Goal: Information Seeking & Learning: Find specific fact

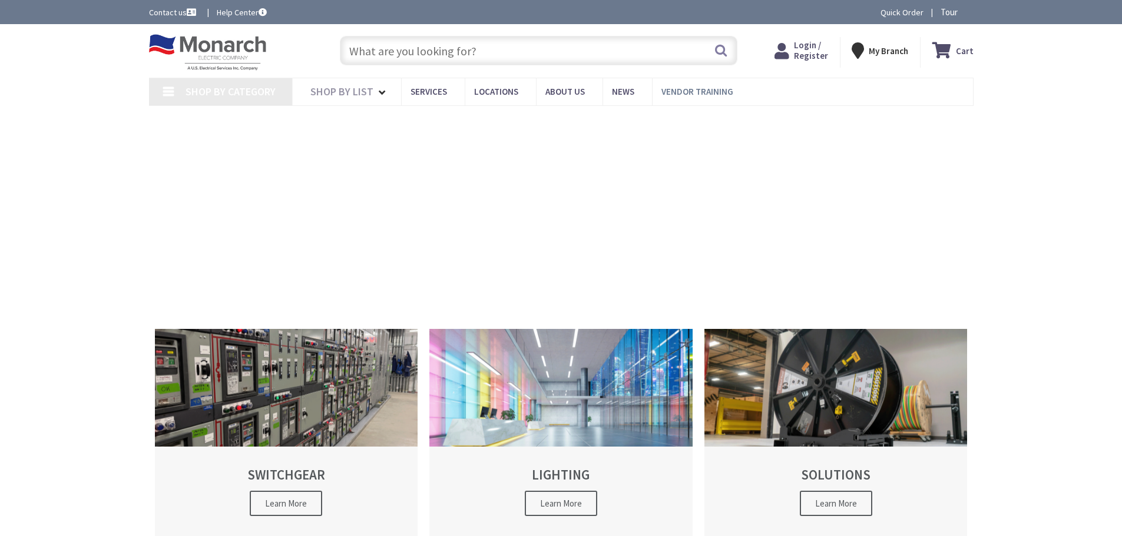
type input "[GEOGRAPHIC_DATA], [GEOGRAPHIC_DATA]"
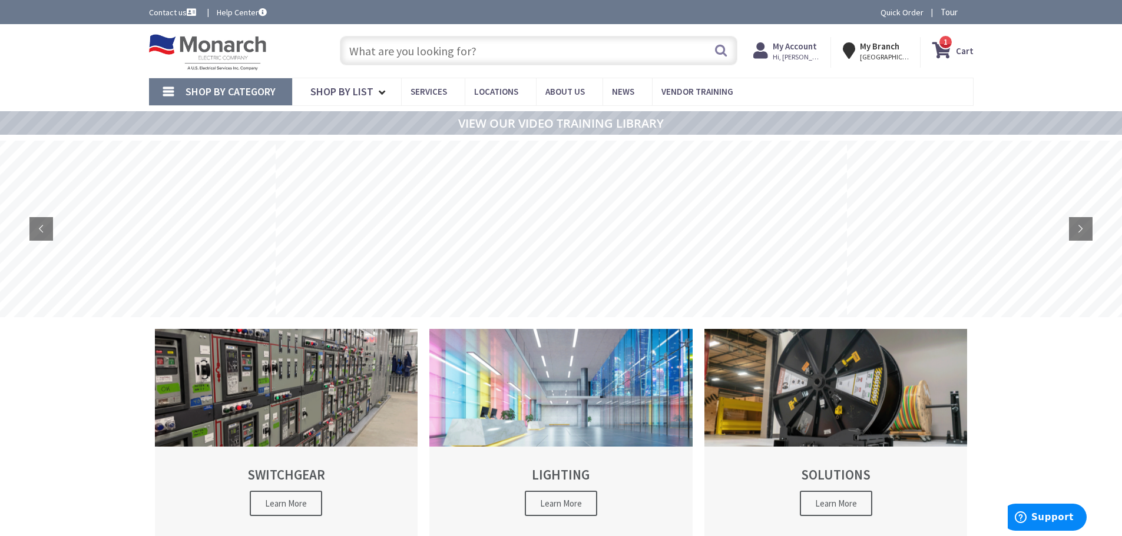
click at [938, 52] on icon at bounding box center [944, 50] width 24 height 21
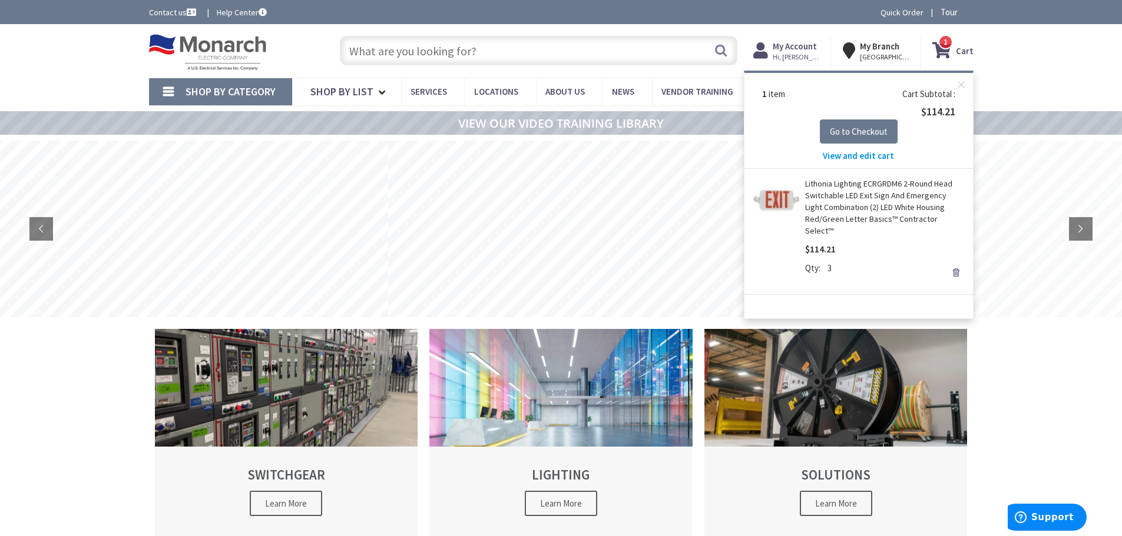
click at [955, 264] on link "Remove" at bounding box center [955, 272] width 16 height 16
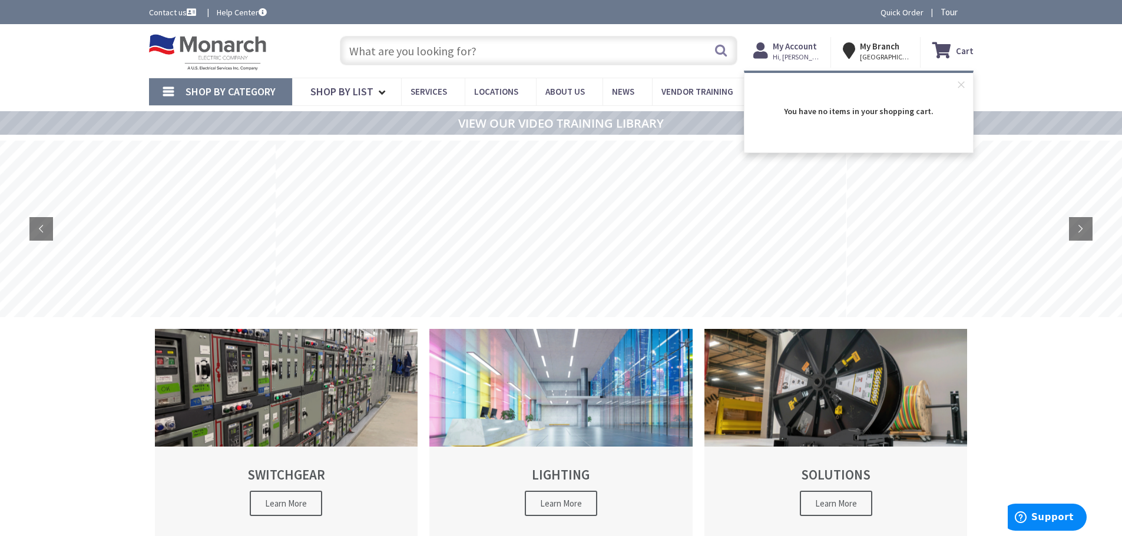
click at [432, 53] on input "text" at bounding box center [538, 50] width 397 height 29
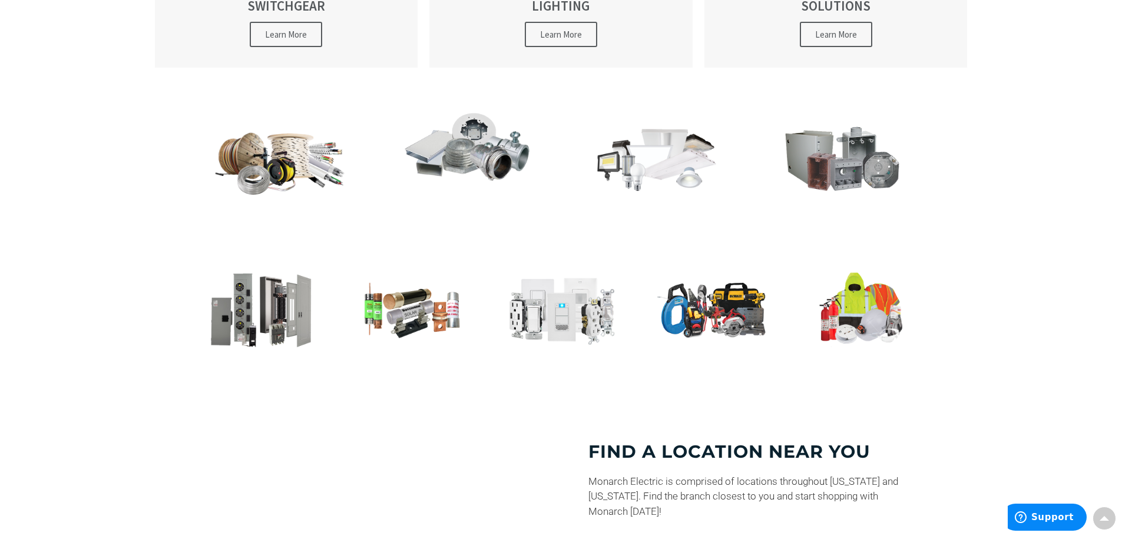
scroll to position [884, 0]
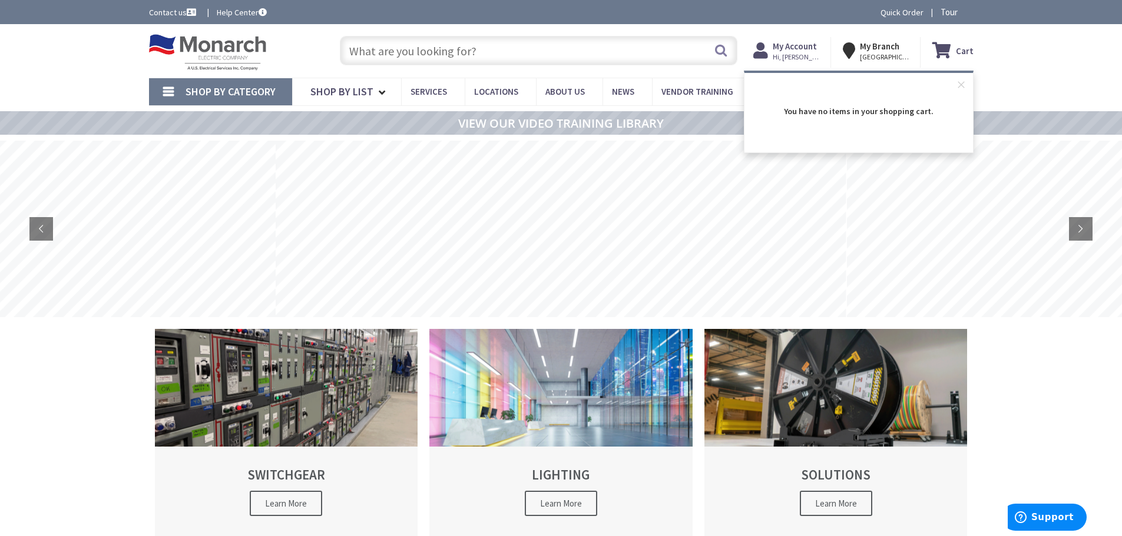
click at [568, 53] on input "text" at bounding box center [538, 50] width 397 height 29
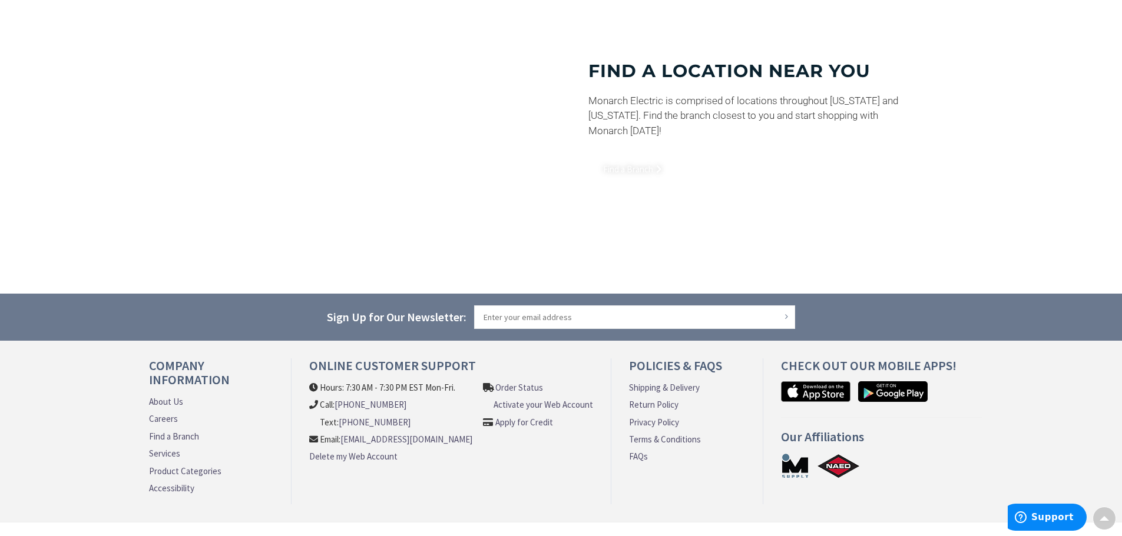
scroll to position [884, 0]
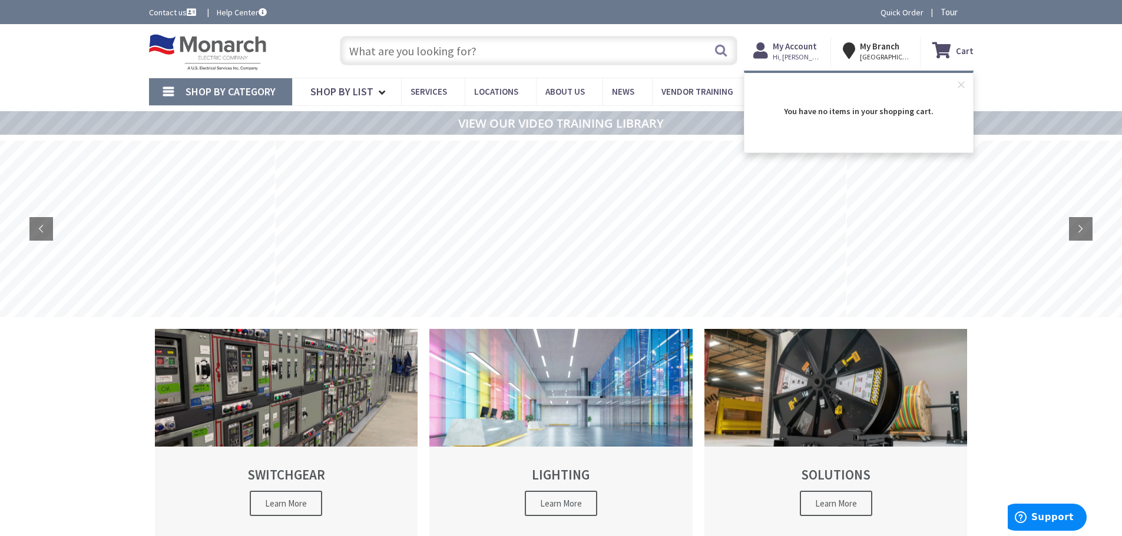
click at [506, 55] on input "text" at bounding box center [538, 50] width 397 height 29
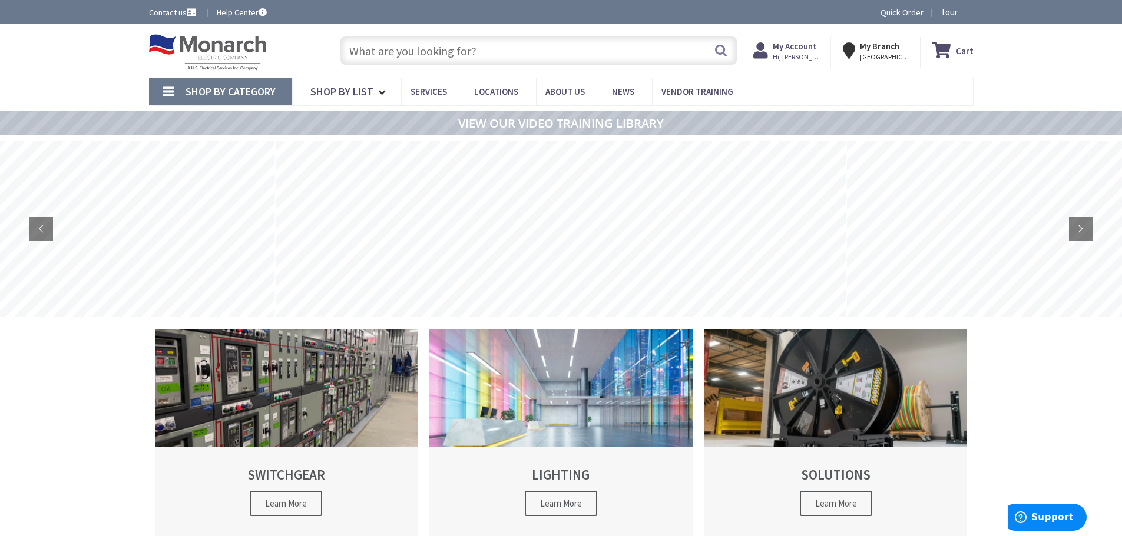
click at [505, 55] on input "text" at bounding box center [538, 50] width 397 height 29
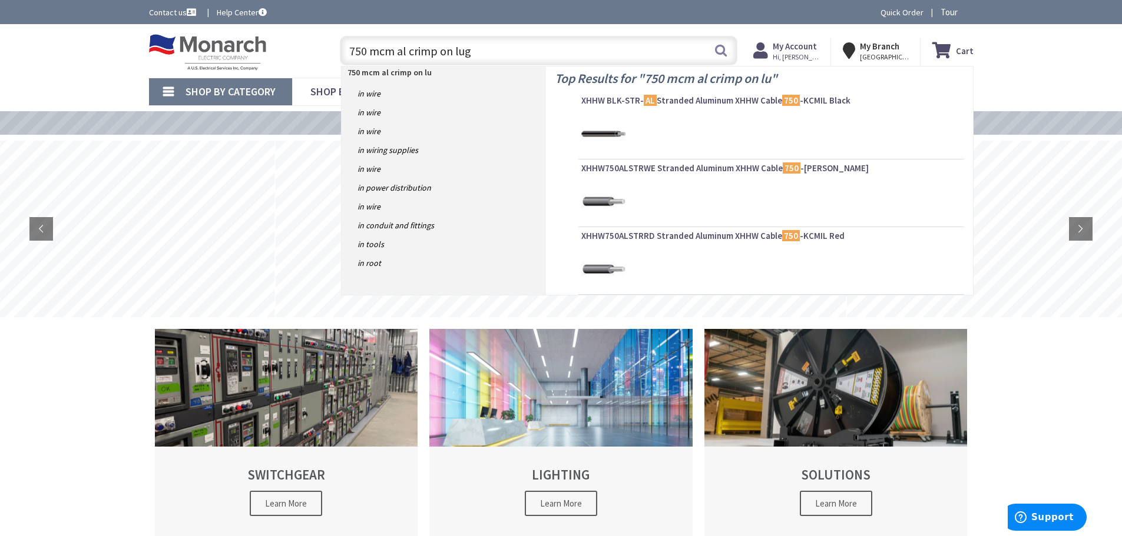
type input "750 mcm al crimp on lugs"
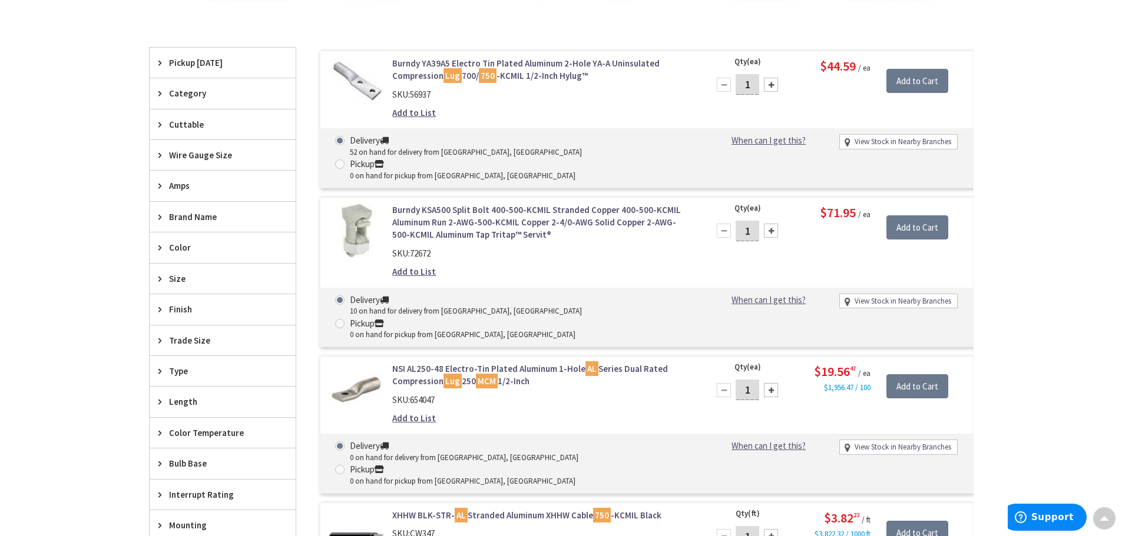
scroll to position [355, 0]
click at [159, 155] on icon at bounding box center [162, 155] width 9 height 9
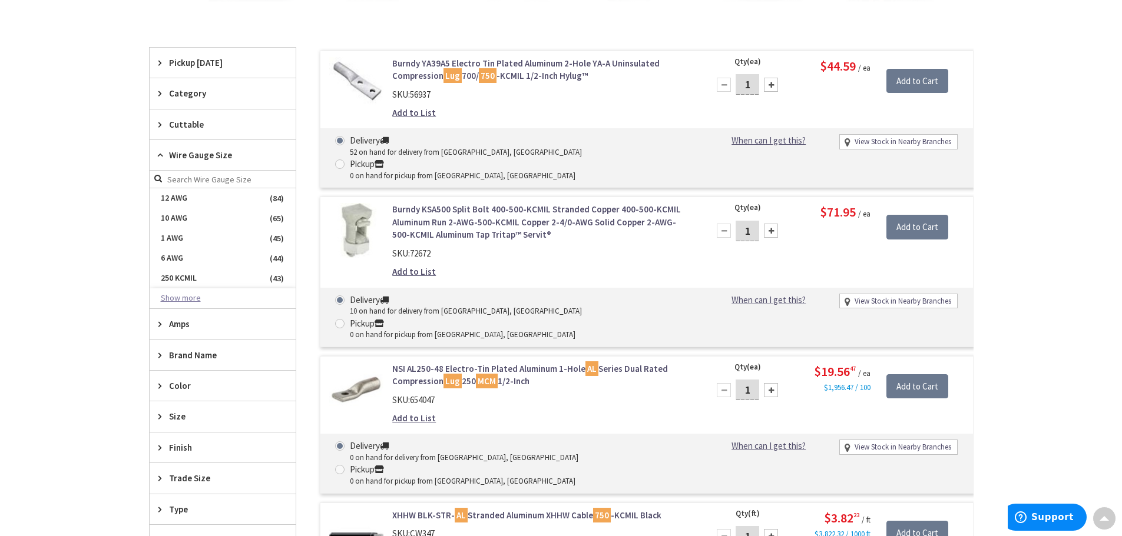
click at [184, 297] on button "Show more" at bounding box center [223, 299] width 146 height 20
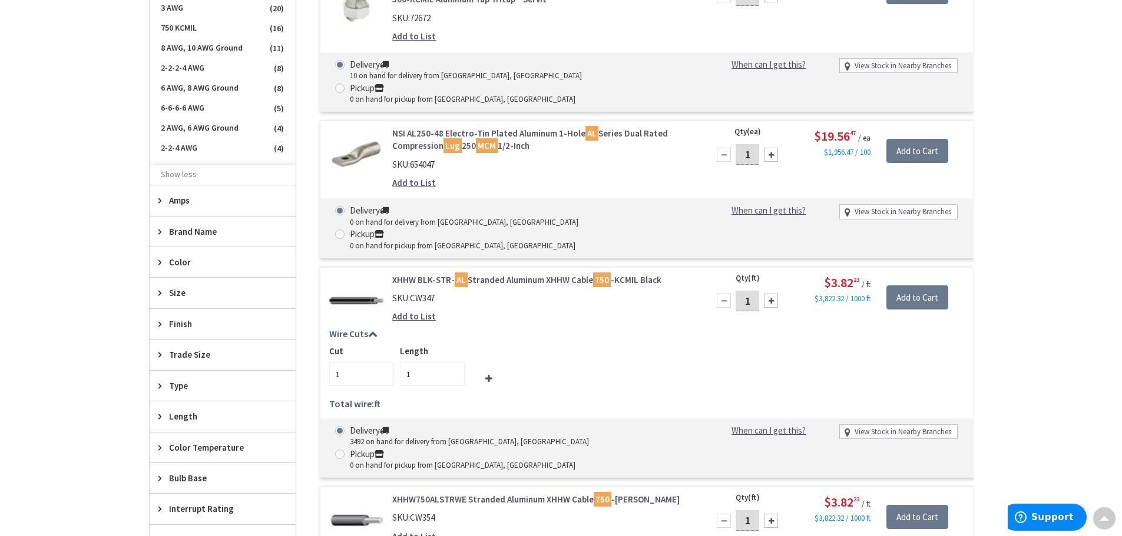
scroll to position [286, 0]
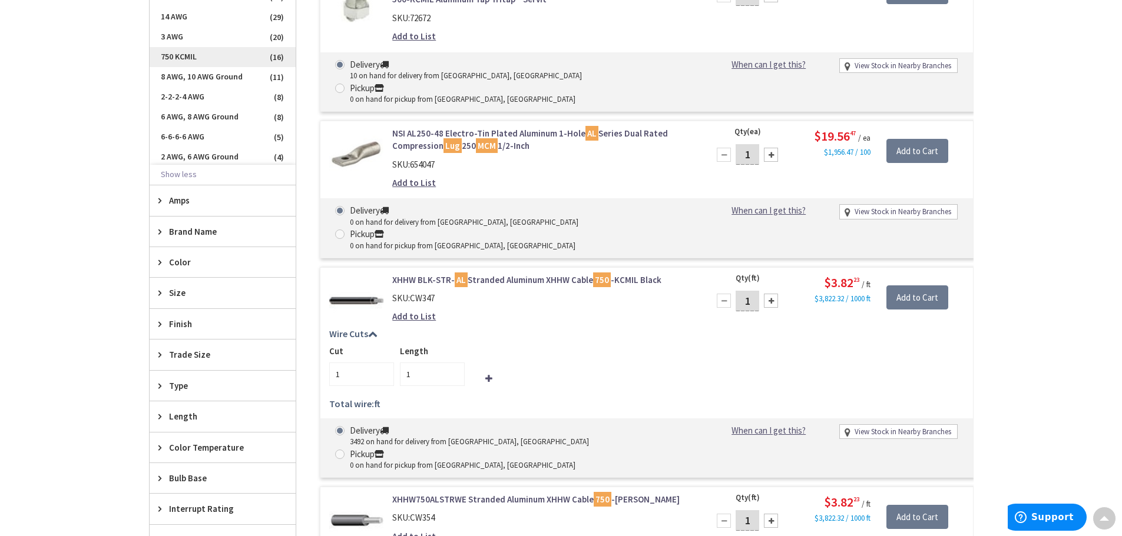
click at [171, 57] on span "750 KCMIL" at bounding box center [223, 57] width 146 height 20
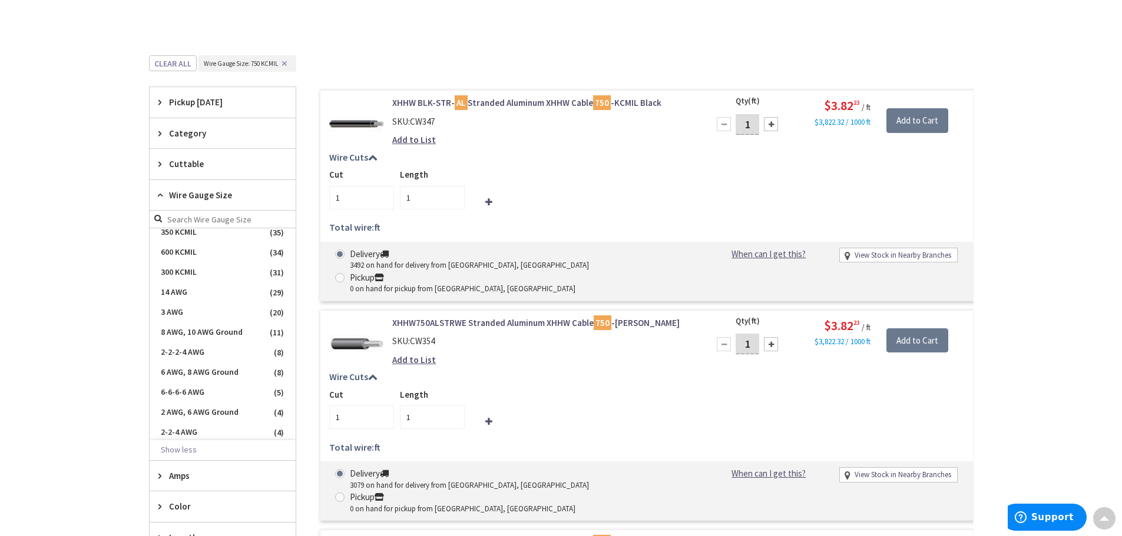
scroll to position [0, 0]
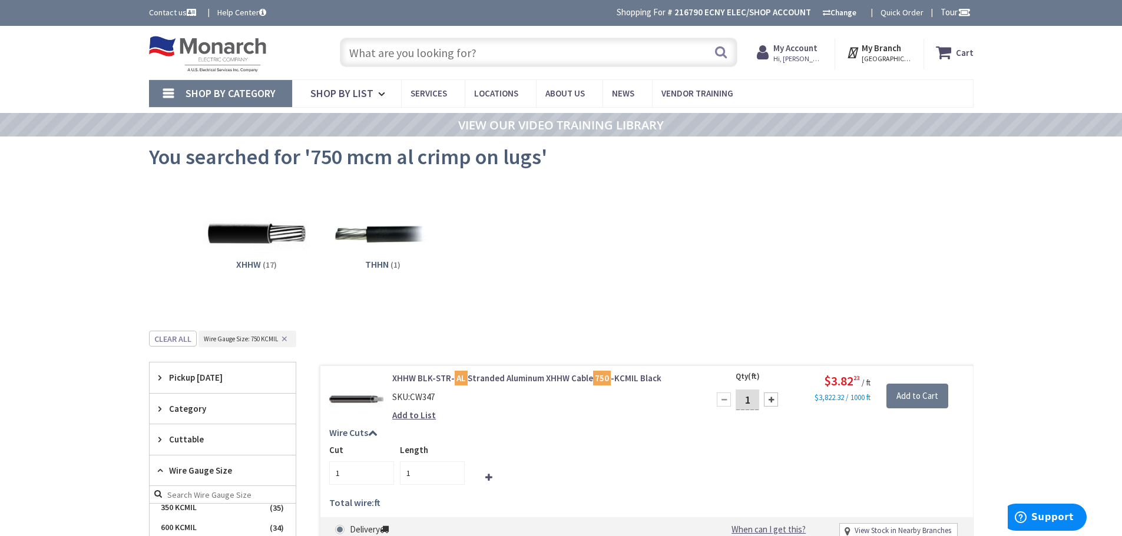
click at [250, 237] on img at bounding box center [256, 234] width 107 height 107
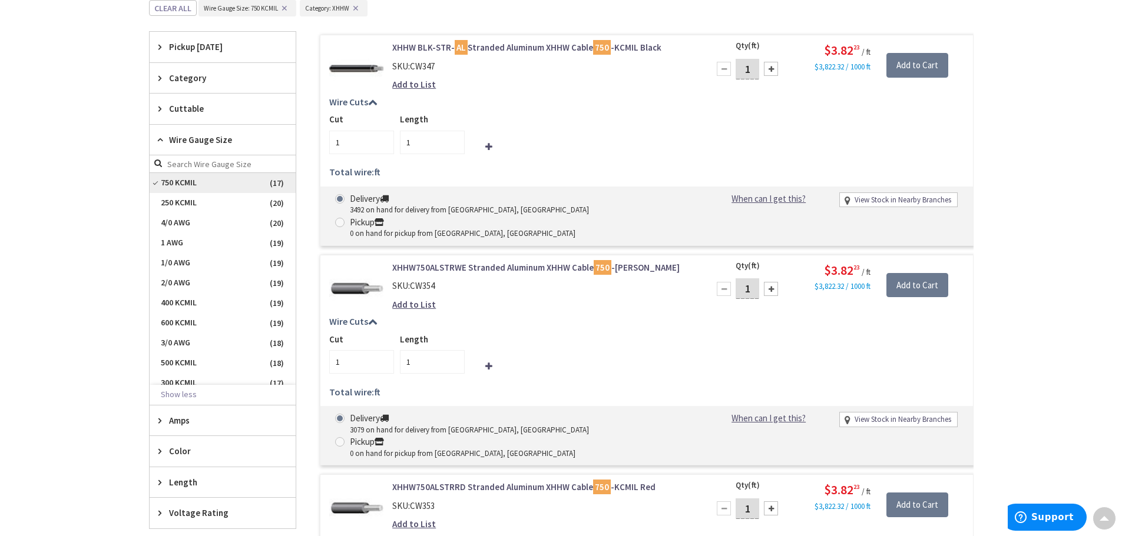
click at [155, 183] on span "750 KCMIL" at bounding box center [223, 183] width 146 height 20
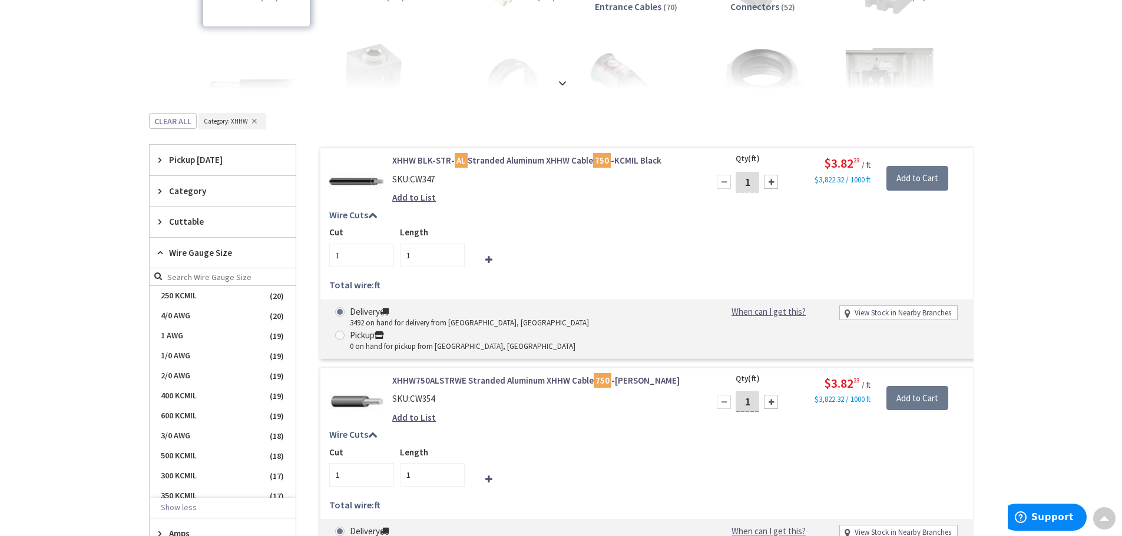
scroll to position [263, 0]
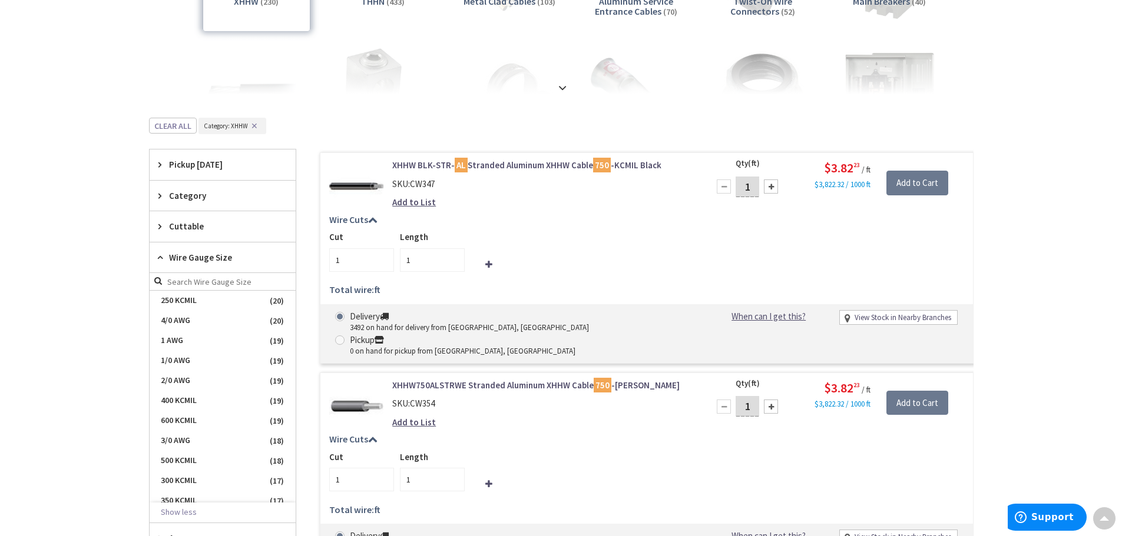
click at [160, 255] on icon at bounding box center [162, 257] width 9 height 9
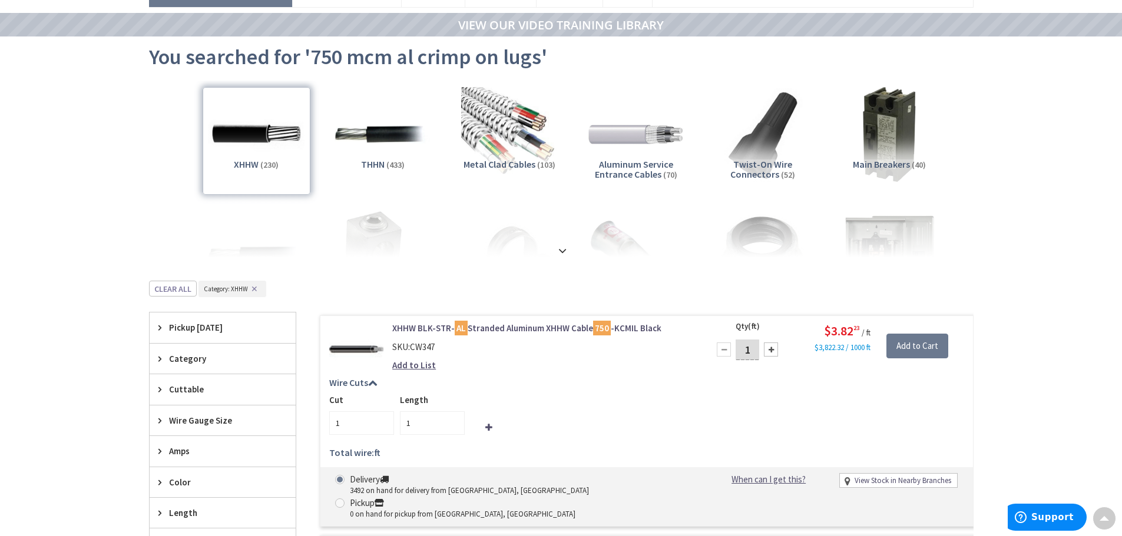
scroll to position [28, 0]
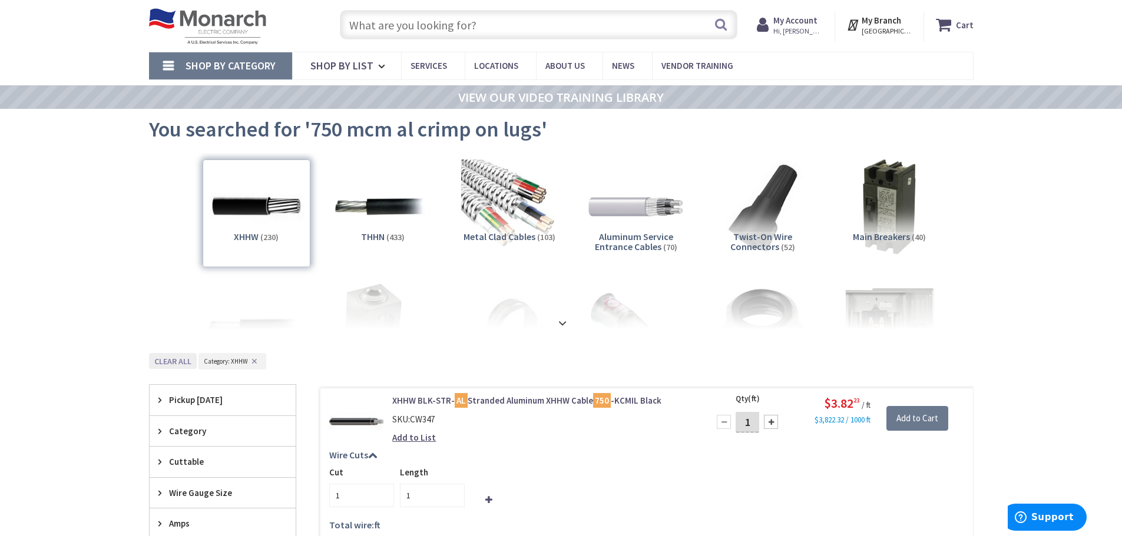
click at [186, 365] on button "Clear all" at bounding box center [173, 361] width 48 height 16
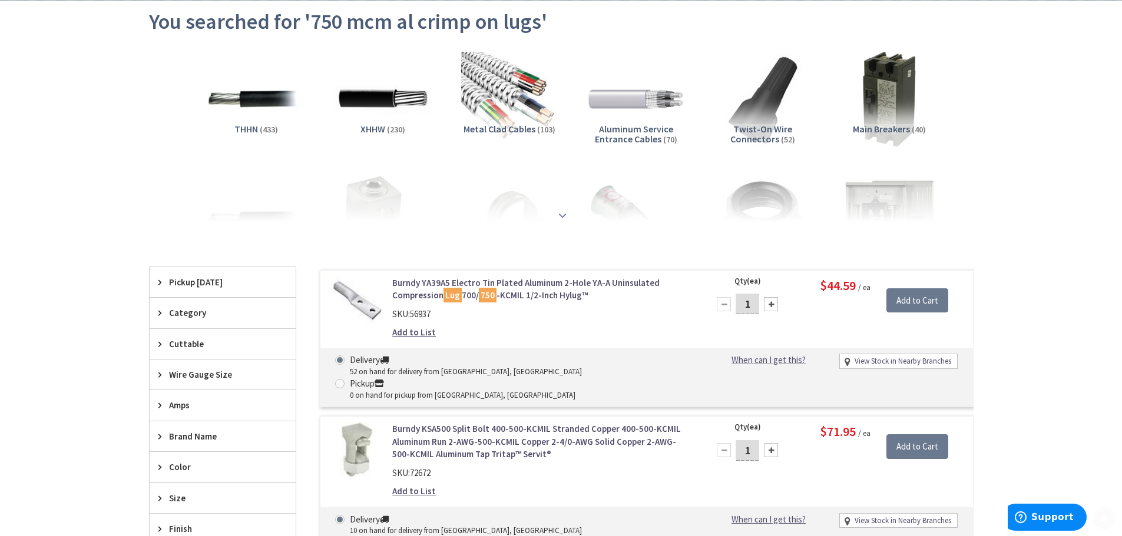
scroll to position [145, 0]
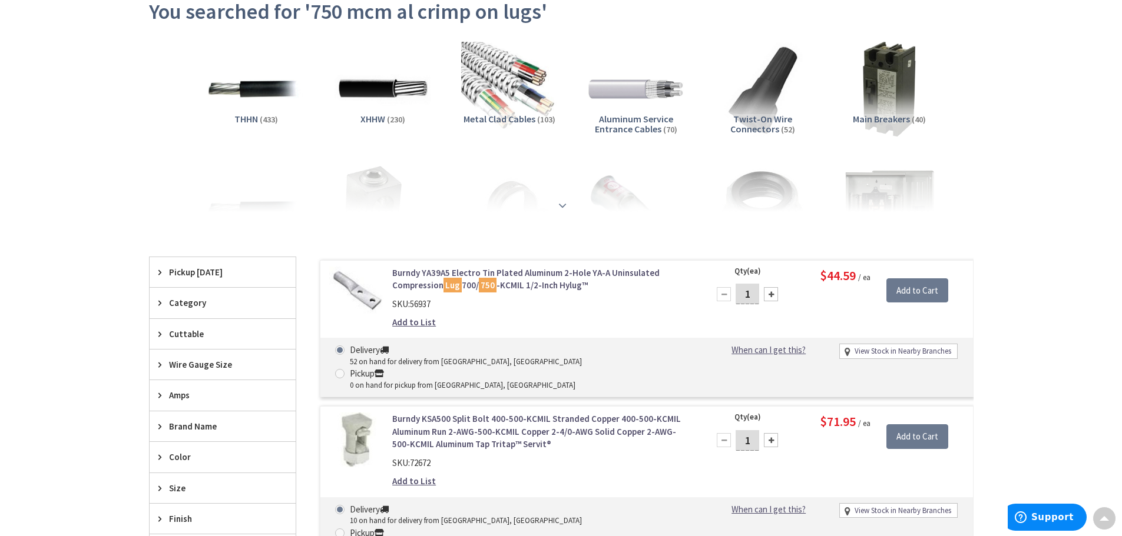
click at [384, 195] on div at bounding box center [561, 179] width 766 height 65
click at [397, 94] on img at bounding box center [382, 89] width 97 height 97
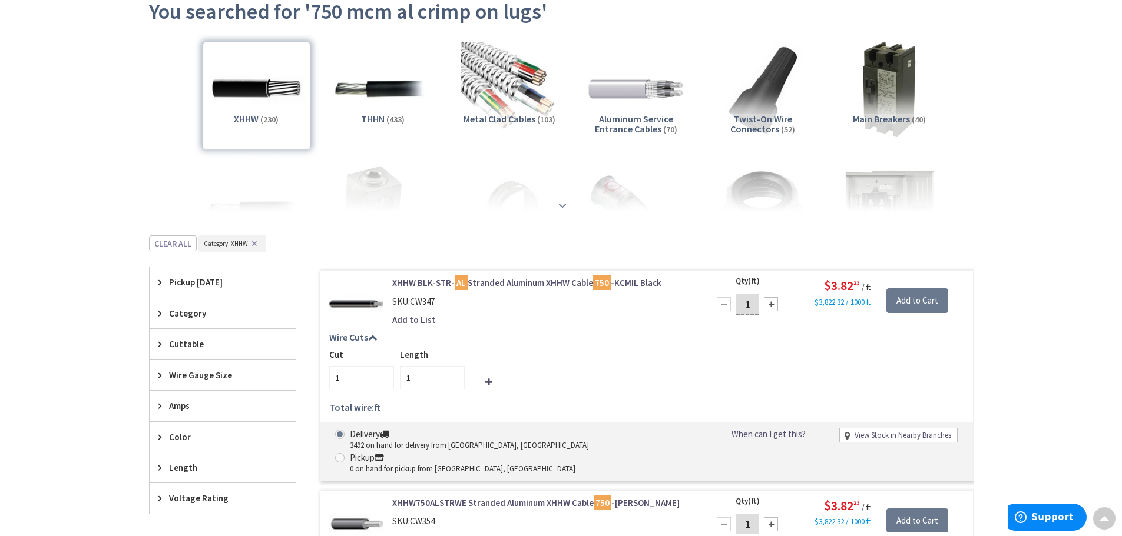
click at [379, 201] on div at bounding box center [561, 179] width 766 height 65
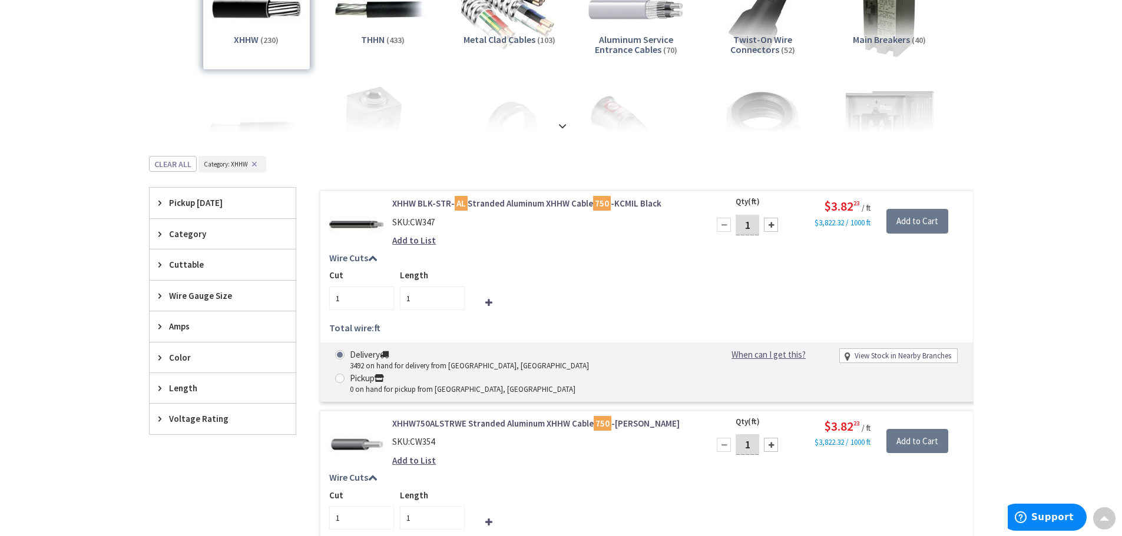
scroll to position [204, 0]
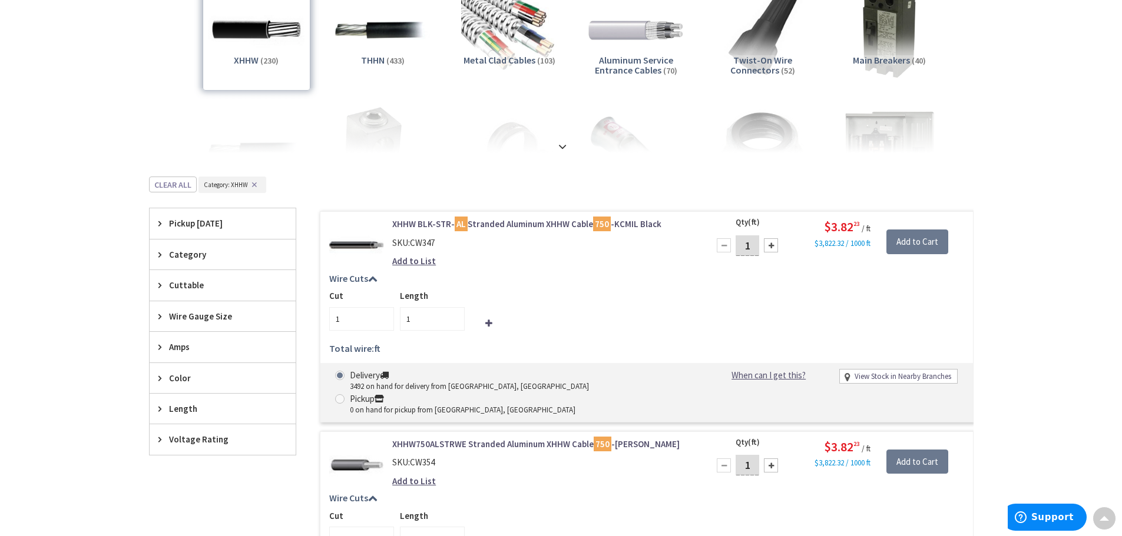
click at [160, 257] on icon at bounding box center [162, 254] width 9 height 9
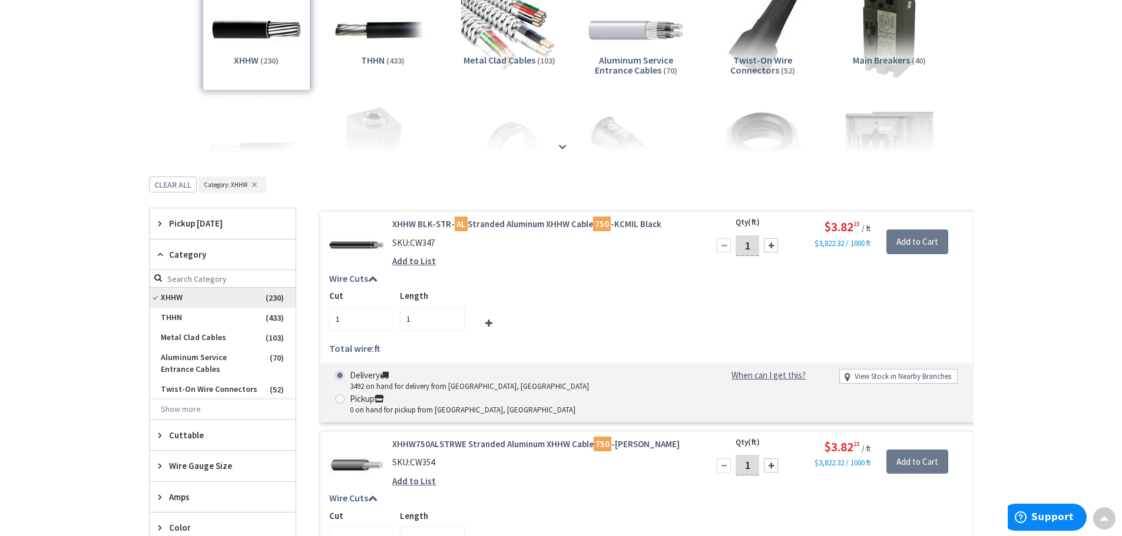
click at [157, 296] on span "XHHW" at bounding box center [223, 298] width 146 height 20
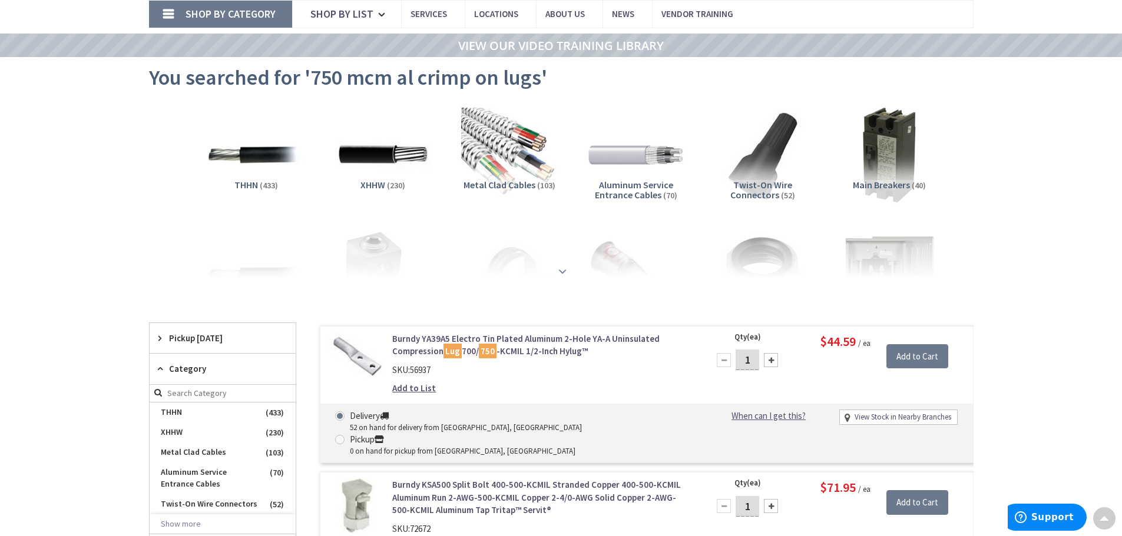
scroll to position [0, 0]
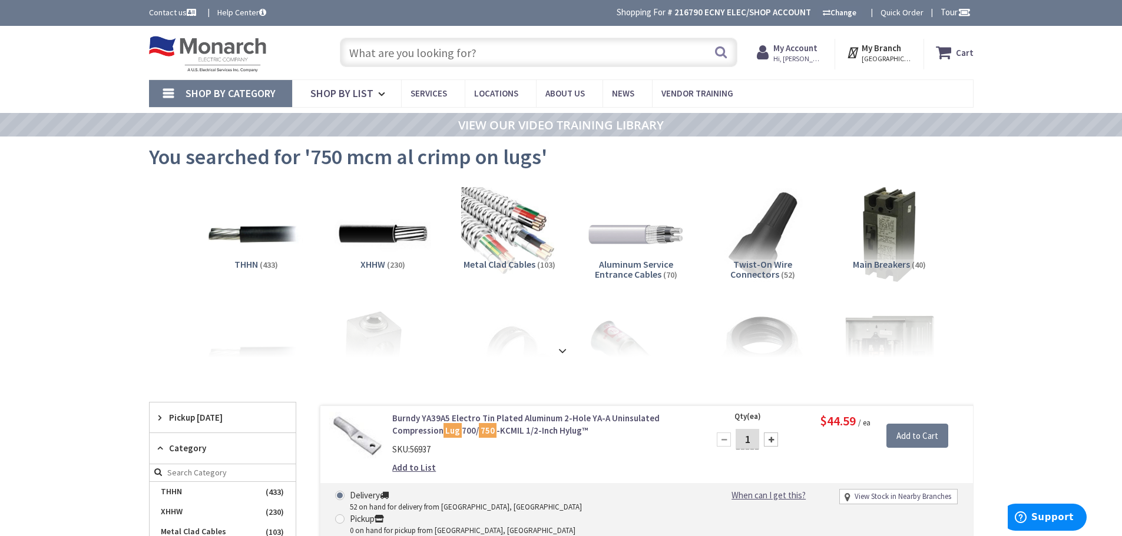
click at [473, 49] on input "text" at bounding box center [538, 52] width 397 height 29
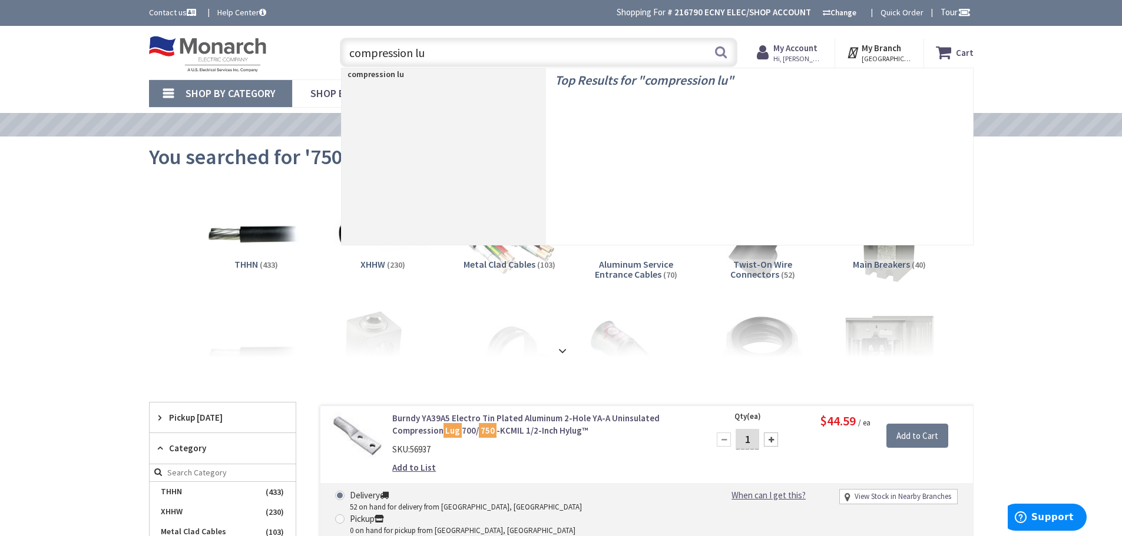
type input "compression lug"
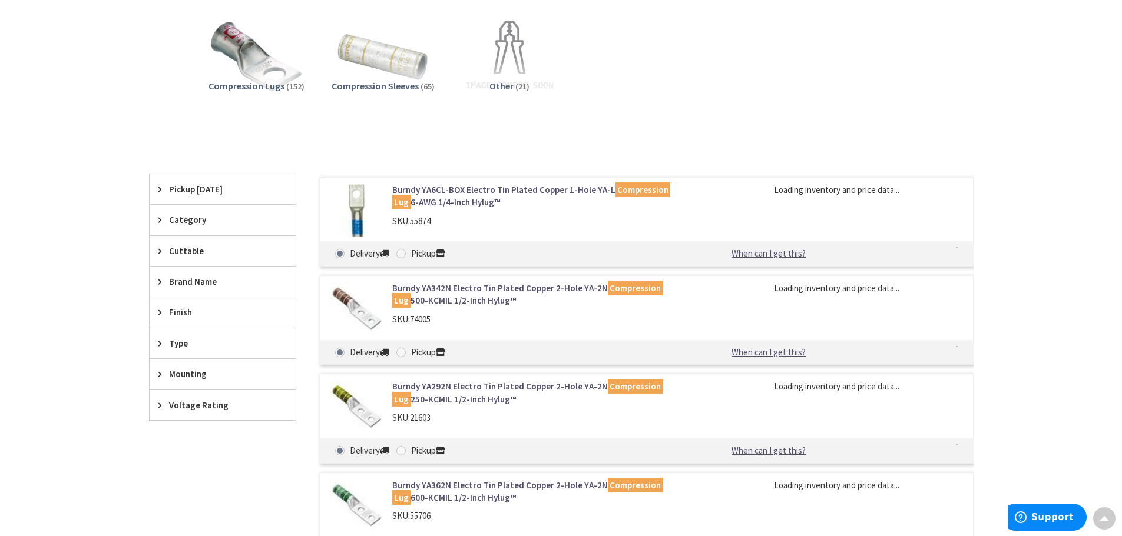
scroll to position [178, 0]
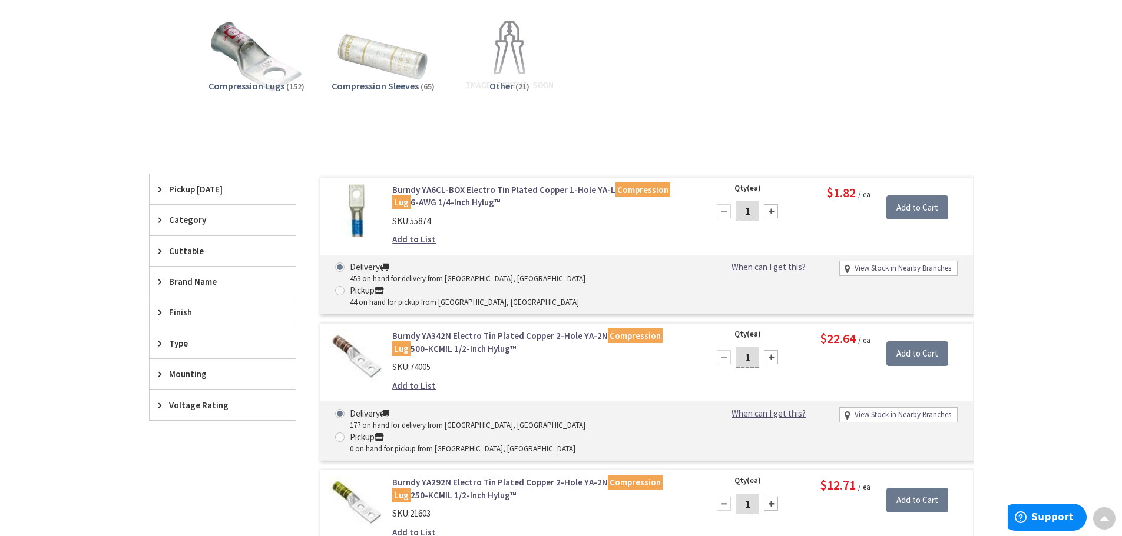
click at [160, 188] on icon at bounding box center [162, 189] width 9 height 9
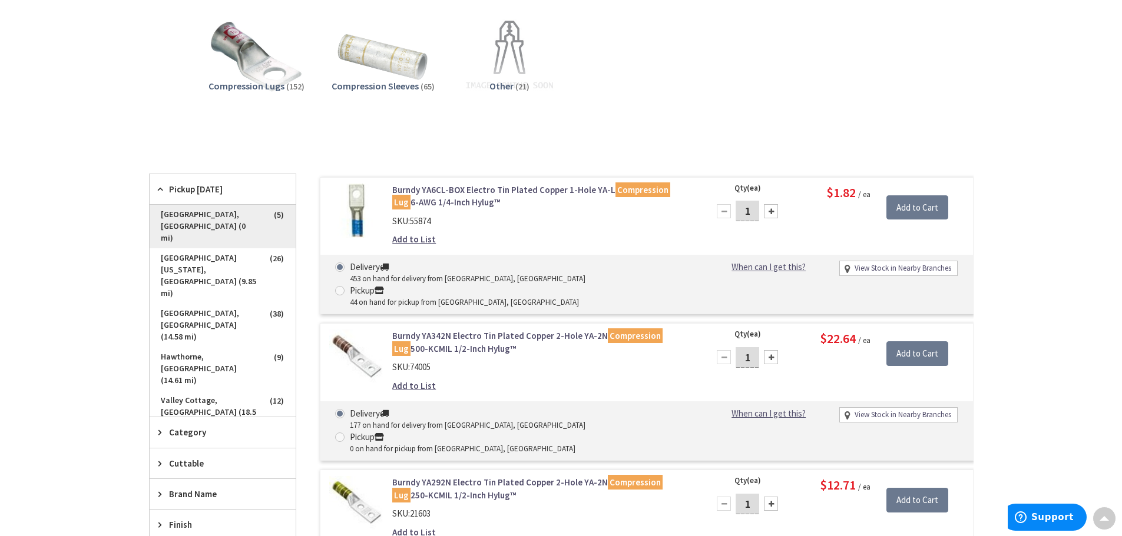
click at [179, 214] on span "[GEOGRAPHIC_DATA], [GEOGRAPHIC_DATA] (0 mi)" at bounding box center [223, 227] width 146 height 44
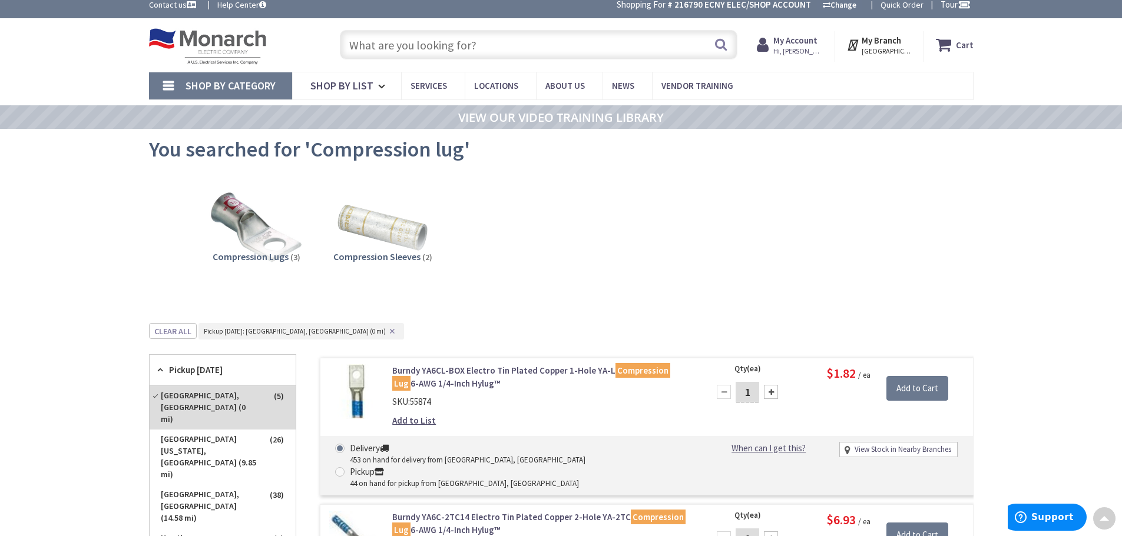
scroll to position [0, 0]
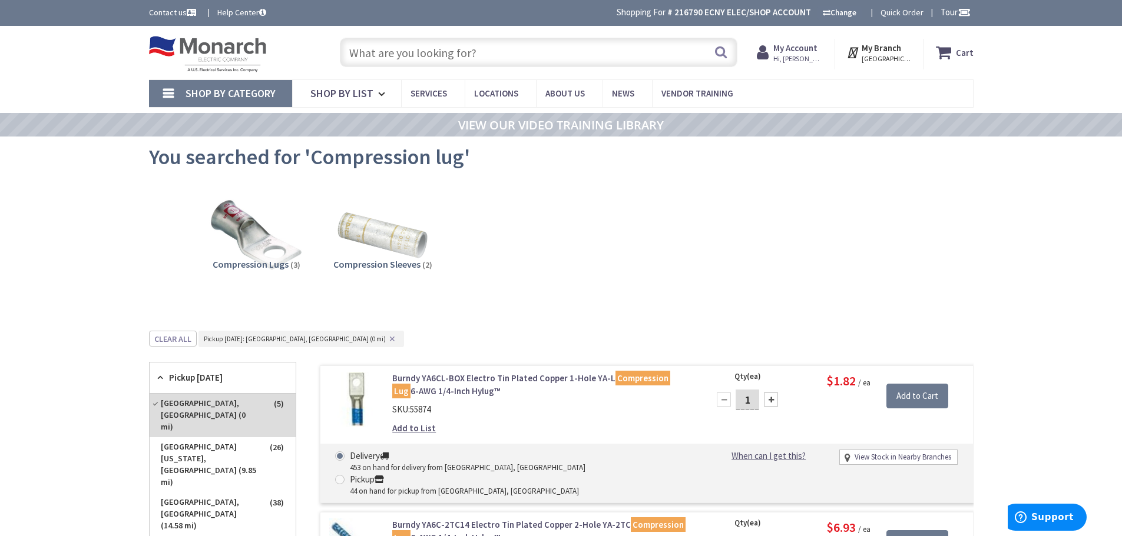
click at [524, 45] on input "text" at bounding box center [538, 52] width 397 height 29
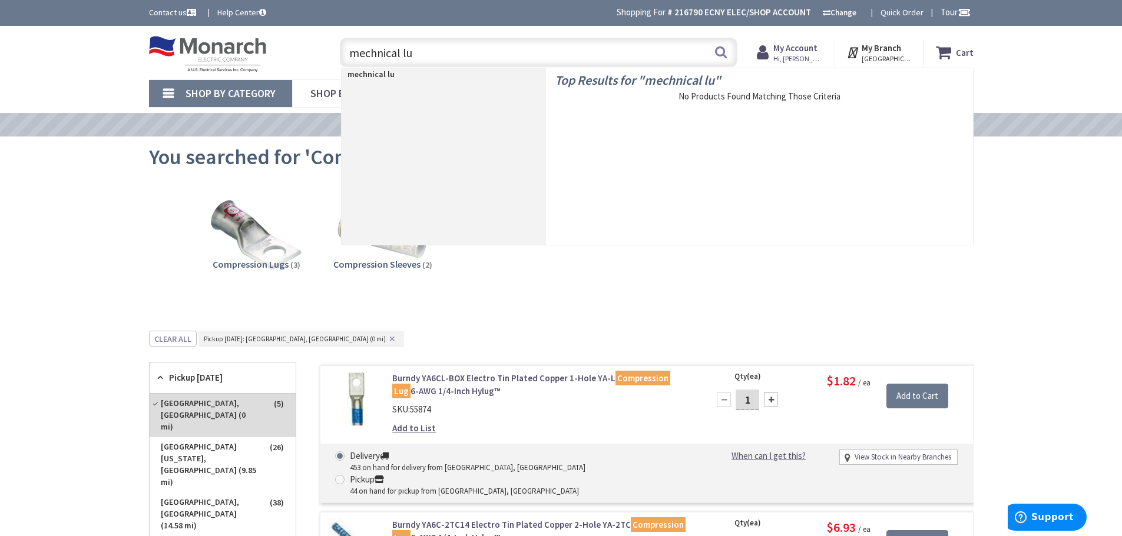
type input "mechnical lug"
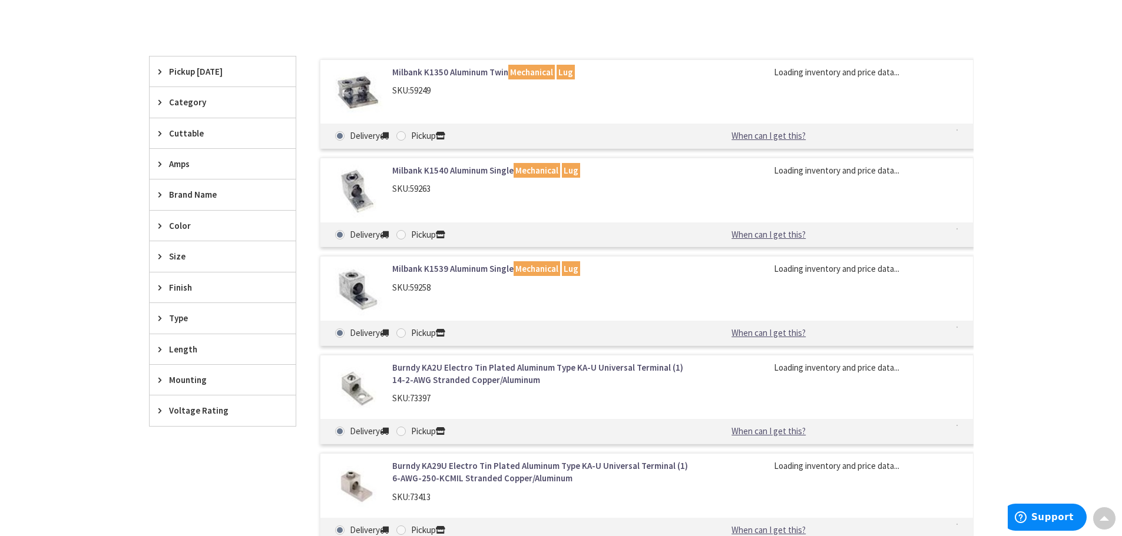
scroll to position [296, 0]
click at [157, 258] on div "Size" at bounding box center [223, 256] width 146 height 30
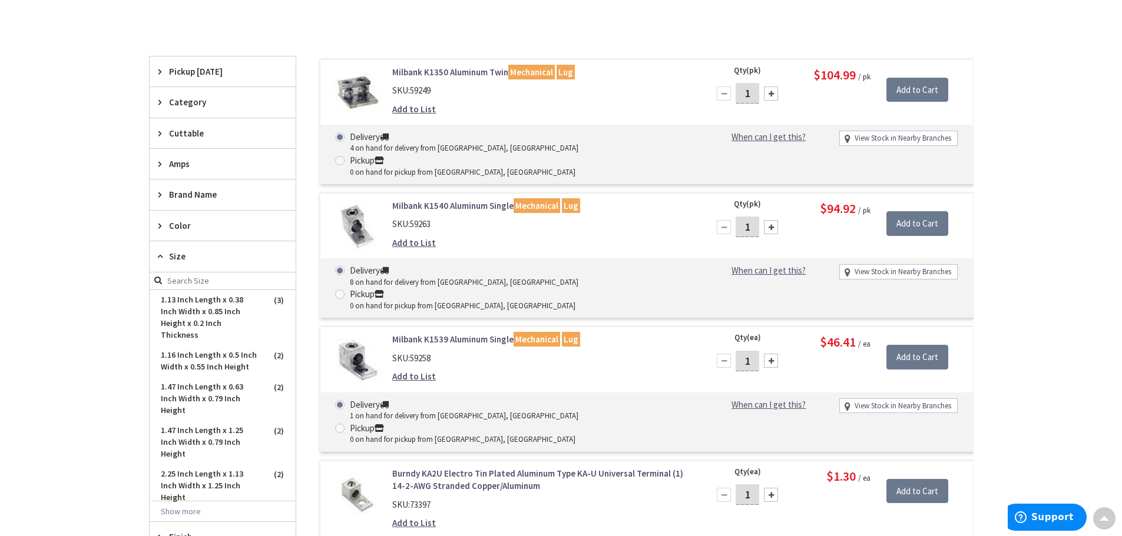
click at [160, 254] on icon at bounding box center [162, 256] width 9 height 9
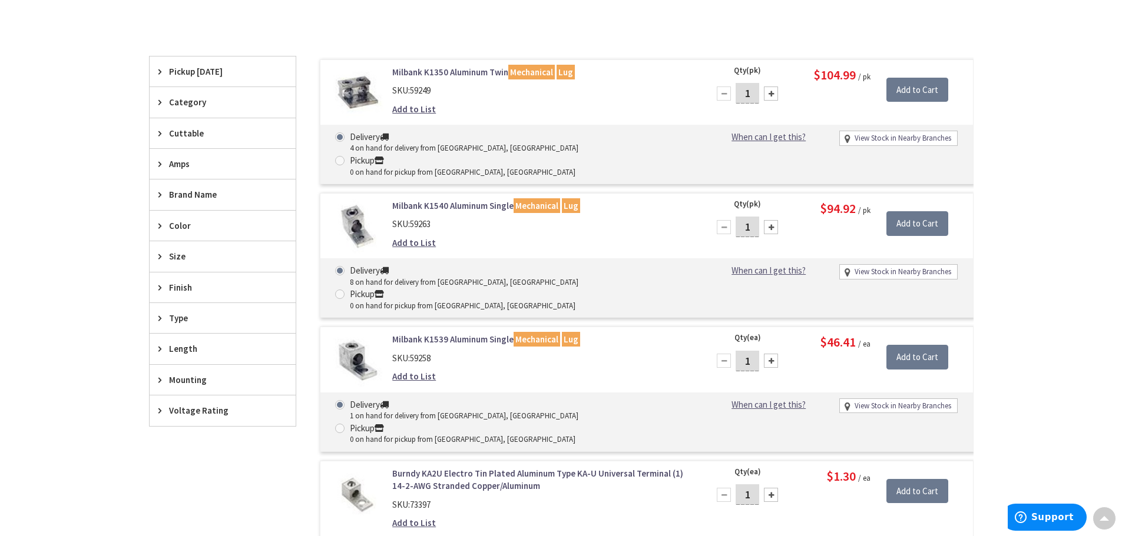
click at [157, 71] on div "Pickup [DATE]" at bounding box center [223, 72] width 146 height 30
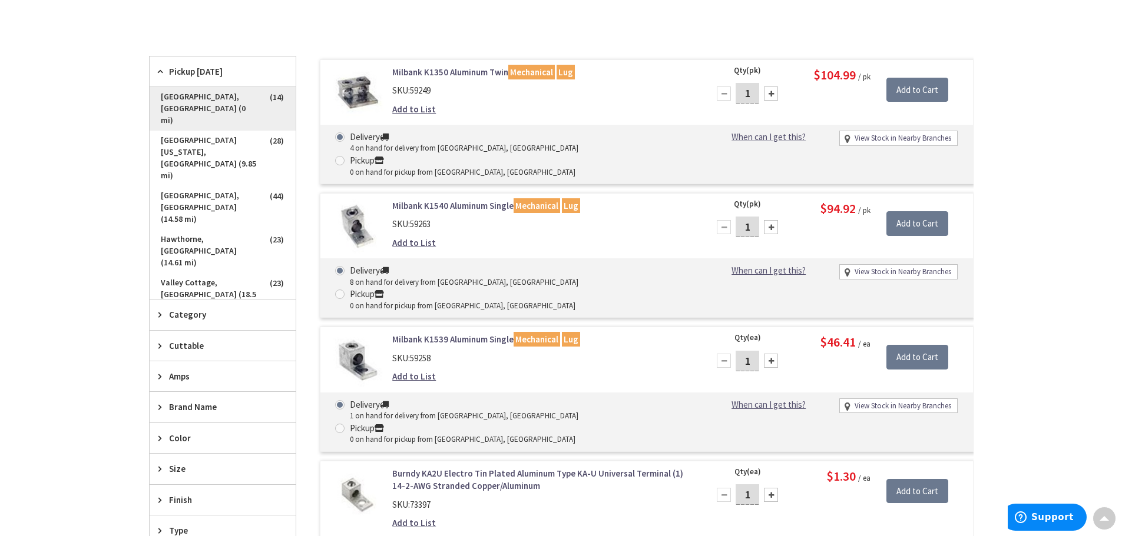
click at [180, 97] on span "[GEOGRAPHIC_DATA], [GEOGRAPHIC_DATA] (0 mi)" at bounding box center [223, 109] width 146 height 44
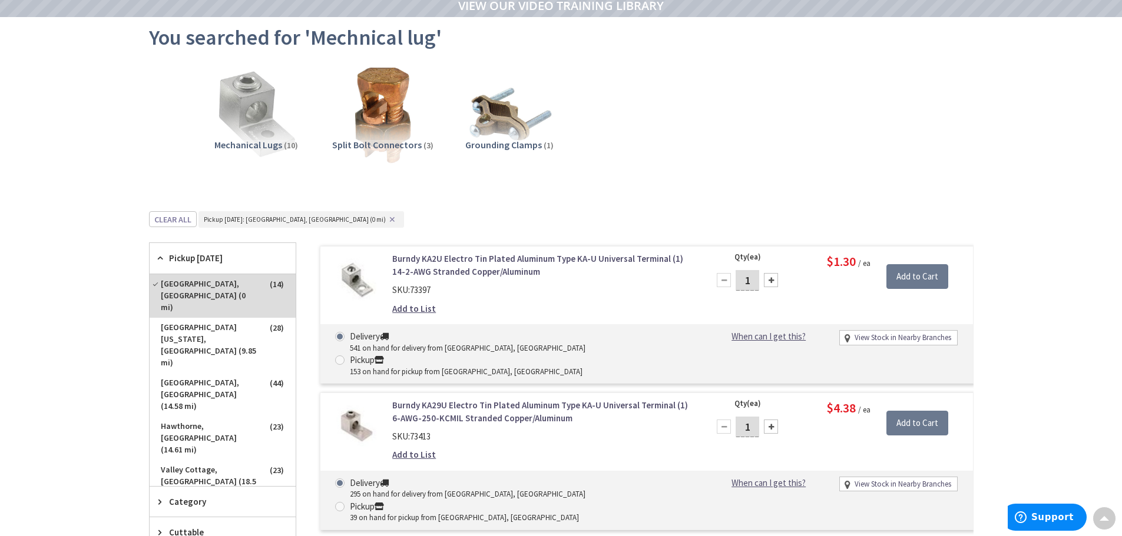
scroll to position [61, 0]
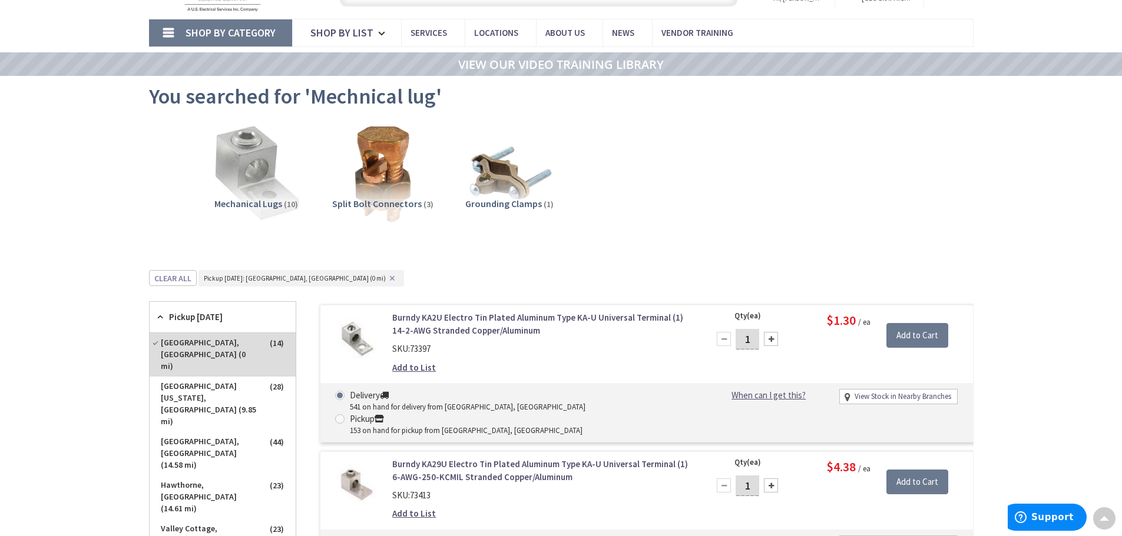
click at [246, 191] on img at bounding box center [256, 174] width 107 height 107
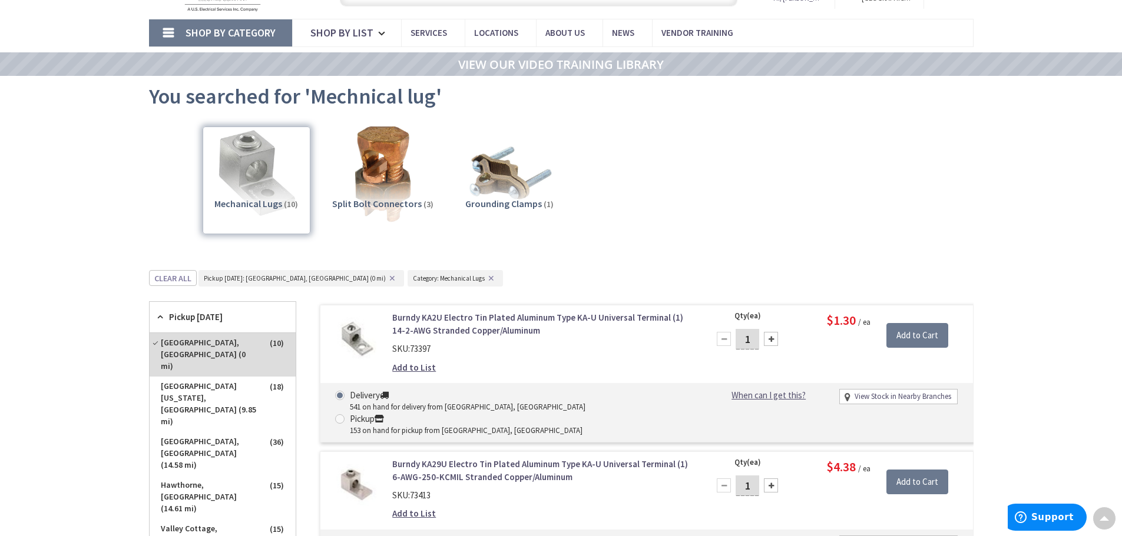
scroll to position [331, 0]
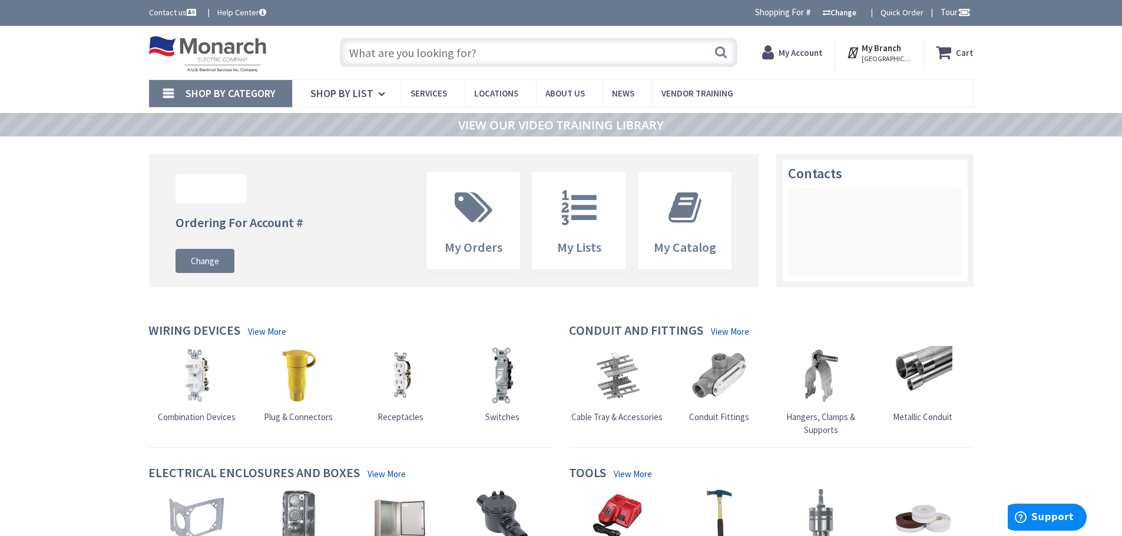
click at [491, 54] on input "text" at bounding box center [538, 52] width 397 height 29
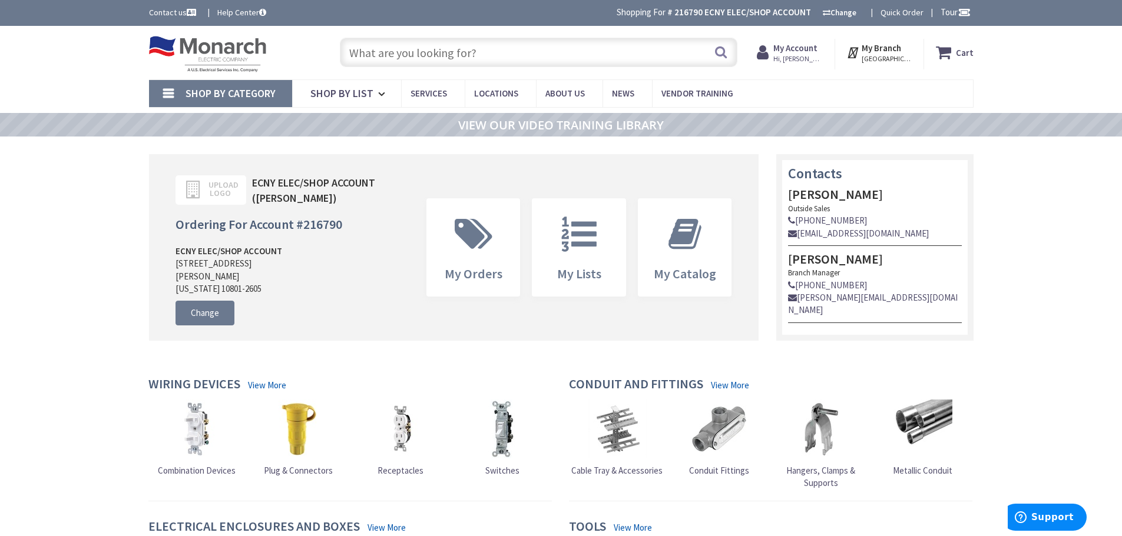
click at [499, 52] on input "text" at bounding box center [538, 52] width 397 height 29
paste input "ALND-700/[PHONE_NUMBER]"
type input "ALND-700/[PHONE_NUMBER]"
click at [722, 49] on button "Search" at bounding box center [720, 52] width 15 height 26
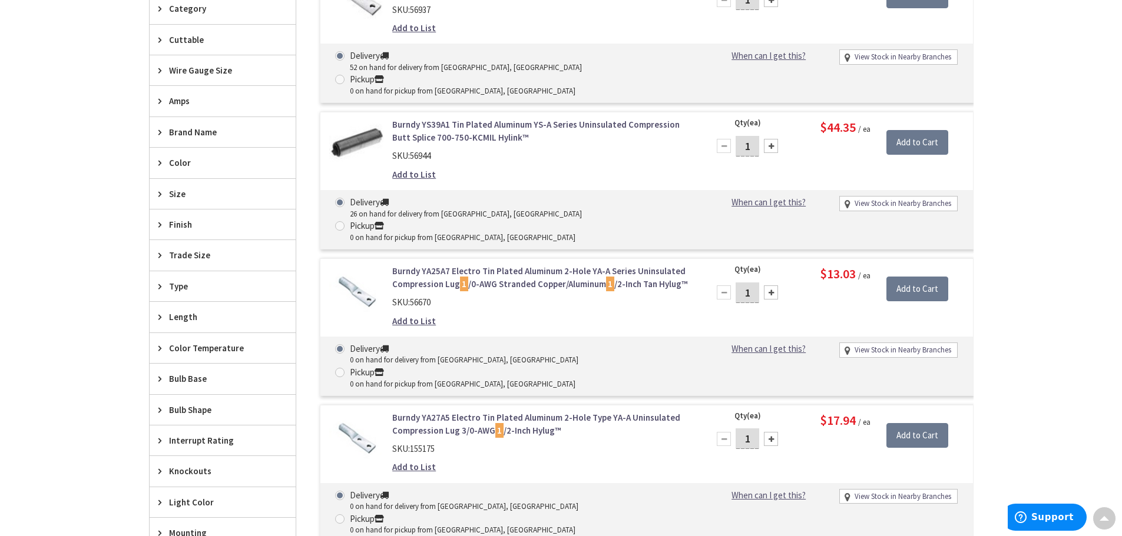
scroll to position [414, 0]
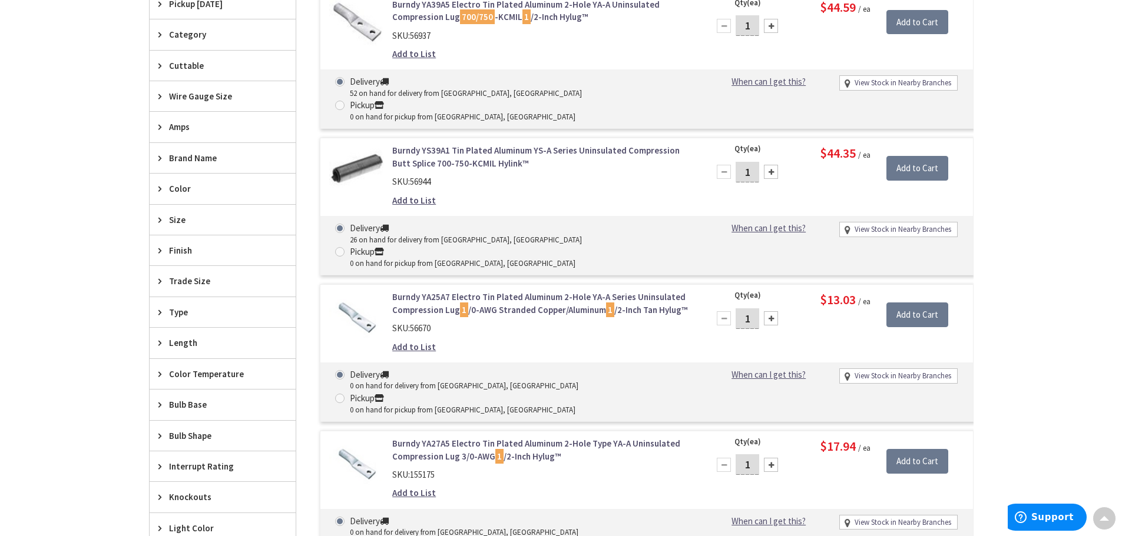
click at [158, 281] on icon at bounding box center [162, 281] width 9 height 9
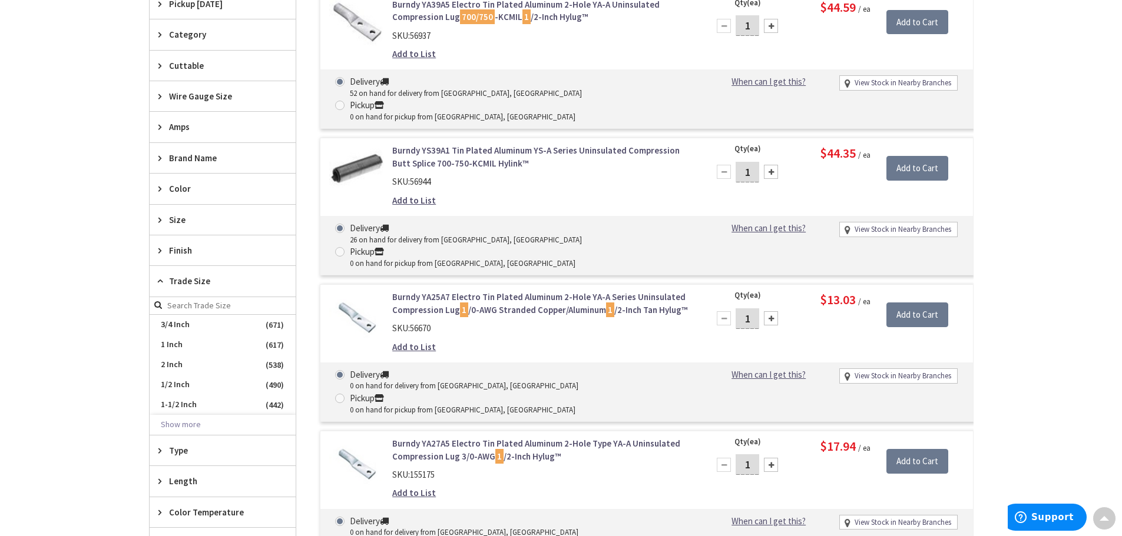
click at [158, 281] on icon at bounding box center [162, 281] width 9 height 9
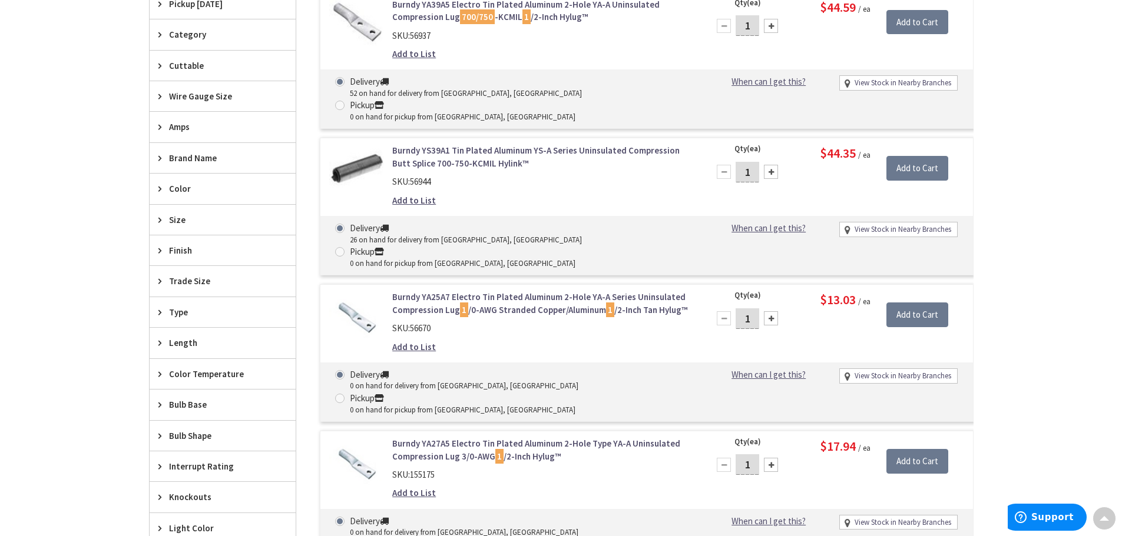
click at [159, 91] on div "Wire Gauge Size" at bounding box center [223, 96] width 146 height 30
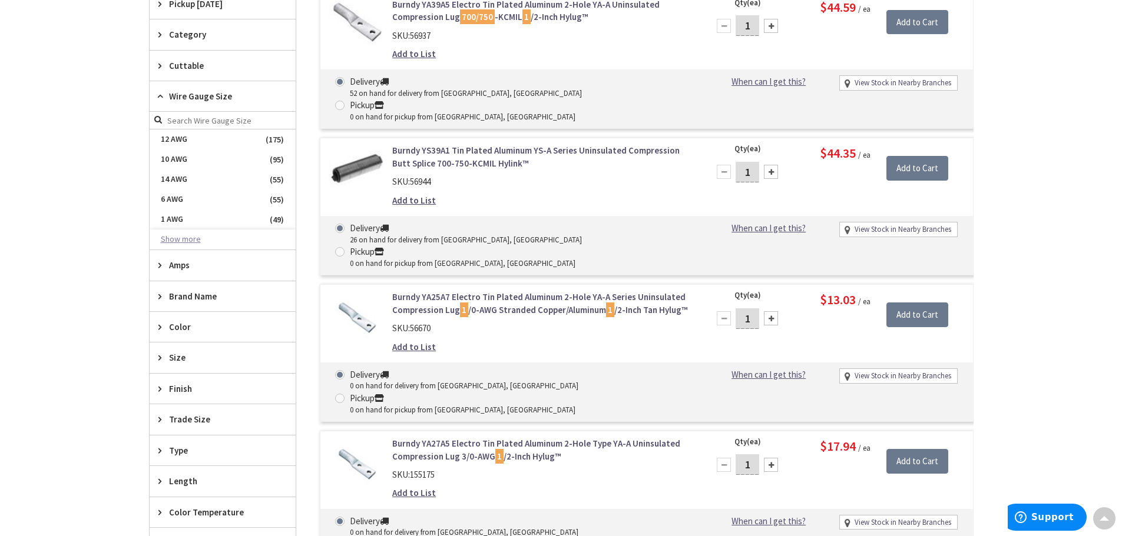
click at [193, 235] on button "Show more" at bounding box center [223, 240] width 146 height 20
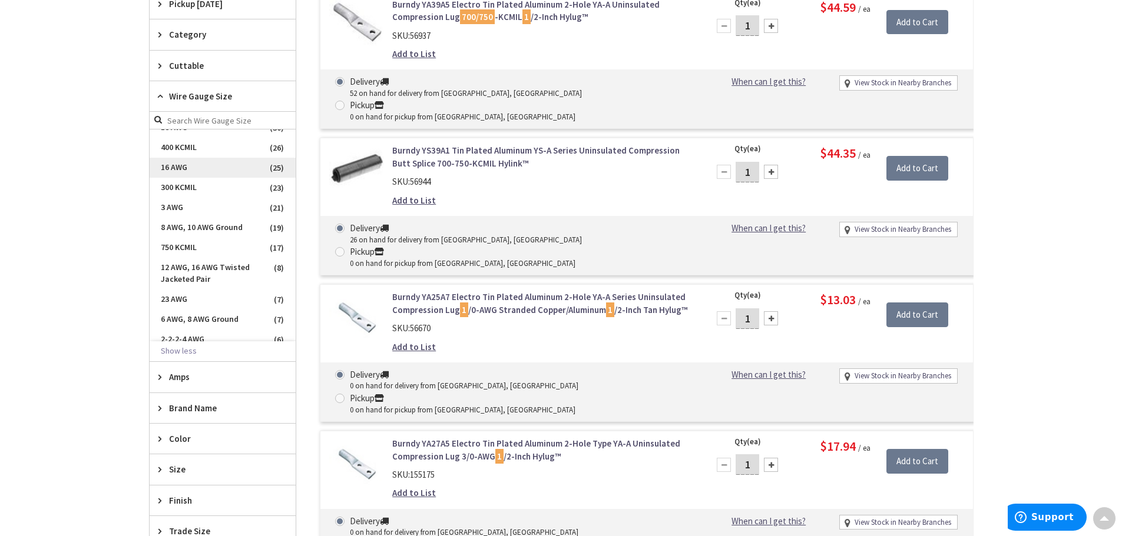
scroll to position [353, 0]
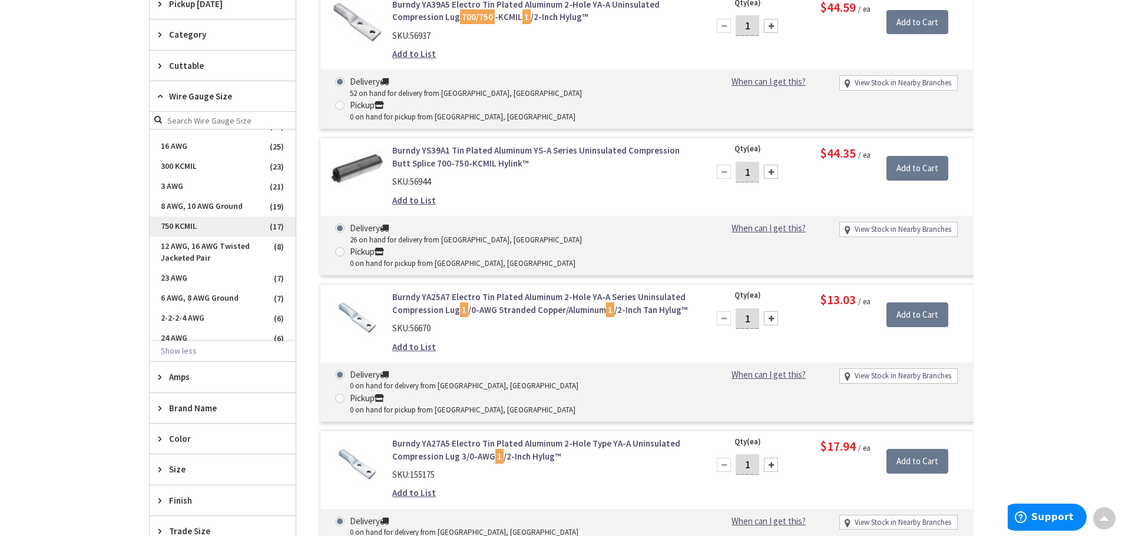
click at [173, 223] on span "750 KCMIL" at bounding box center [223, 227] width 146 height 20
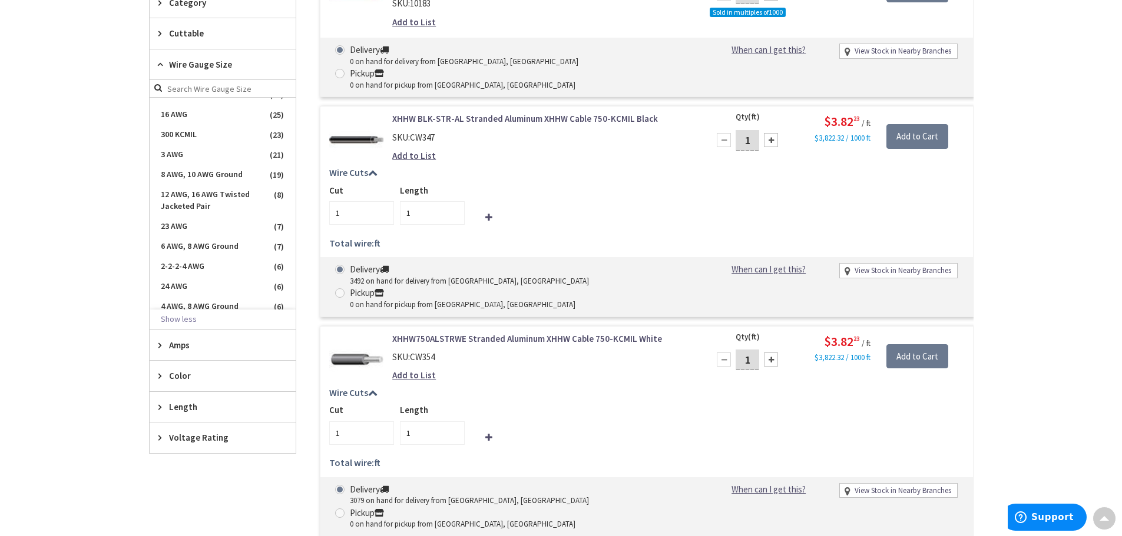
scroll to position [374, 0]
